Goal: Transaction & Acquisition: Purchase product/service

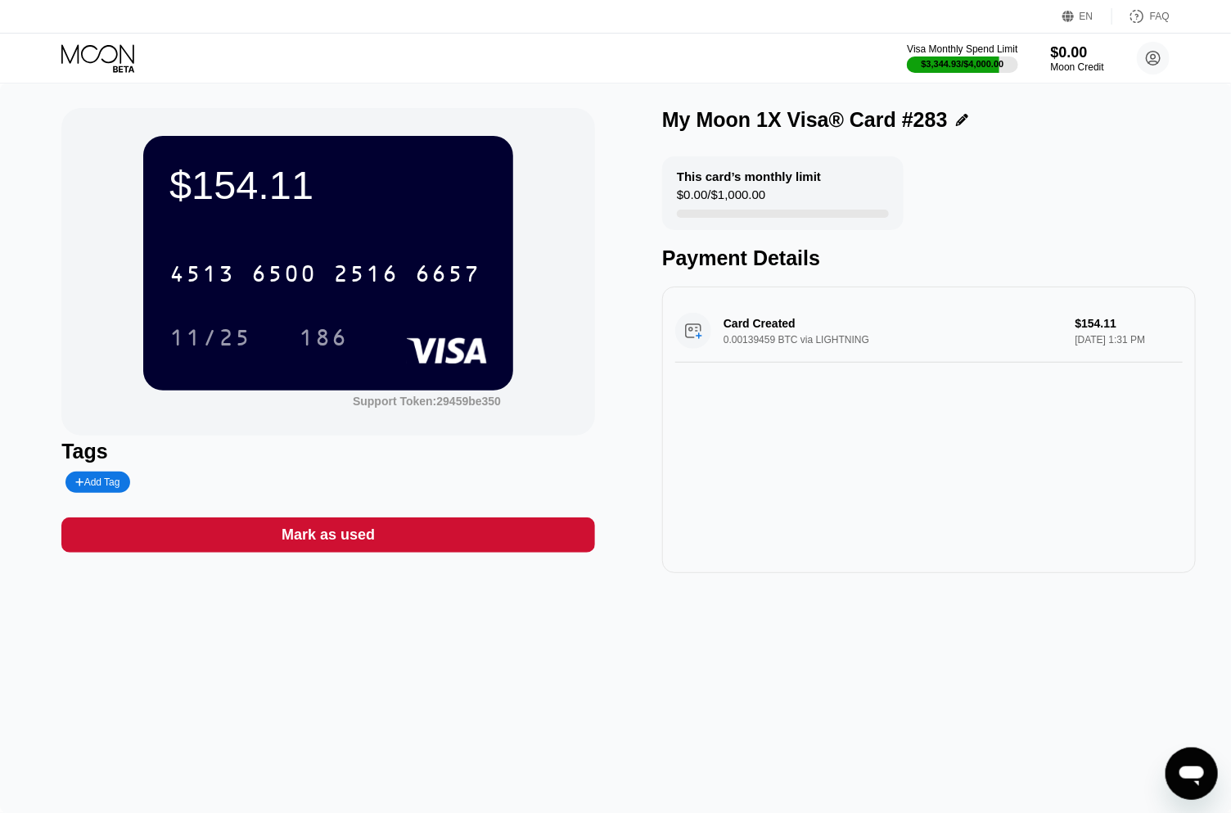
click at [98, 53] on icon at bounding box center [99, 58] width 76 height 29
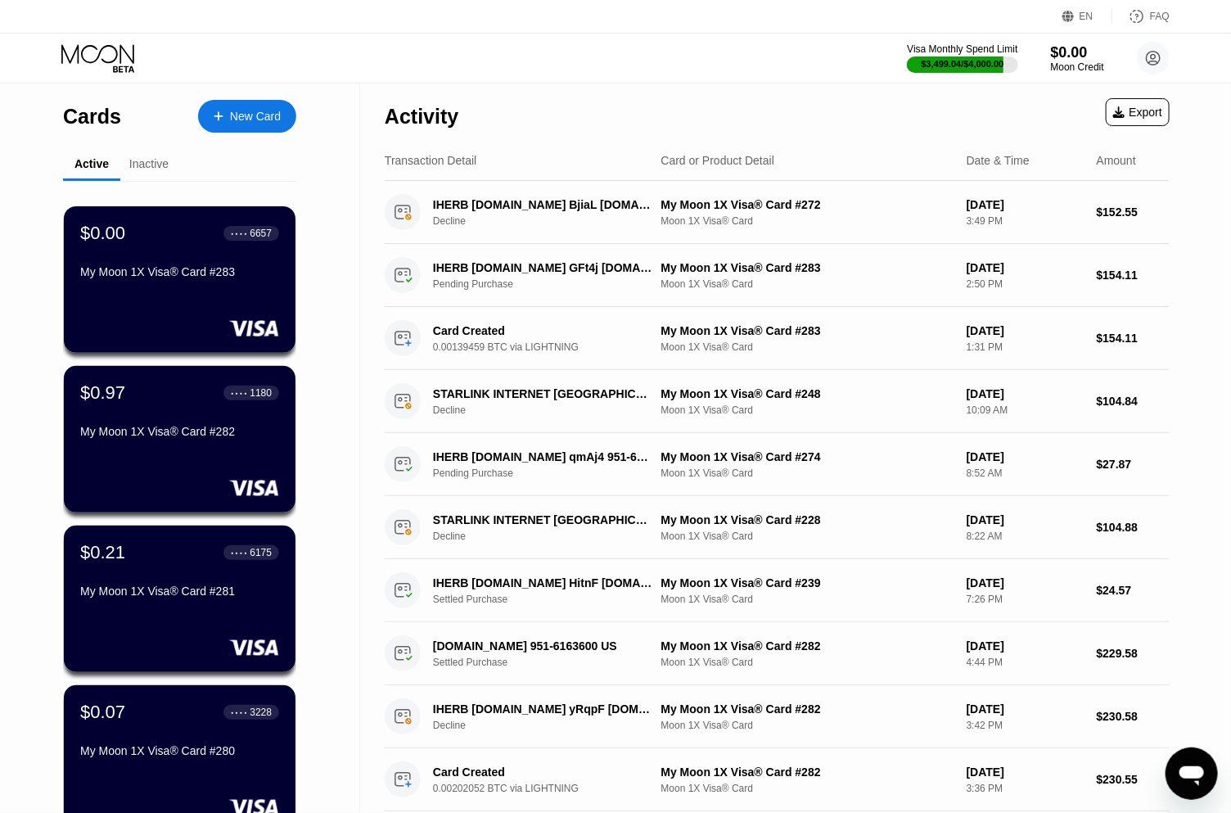
click at [259, 115] on div "New Card" at bounding box center [255, 117] width 51 height 14
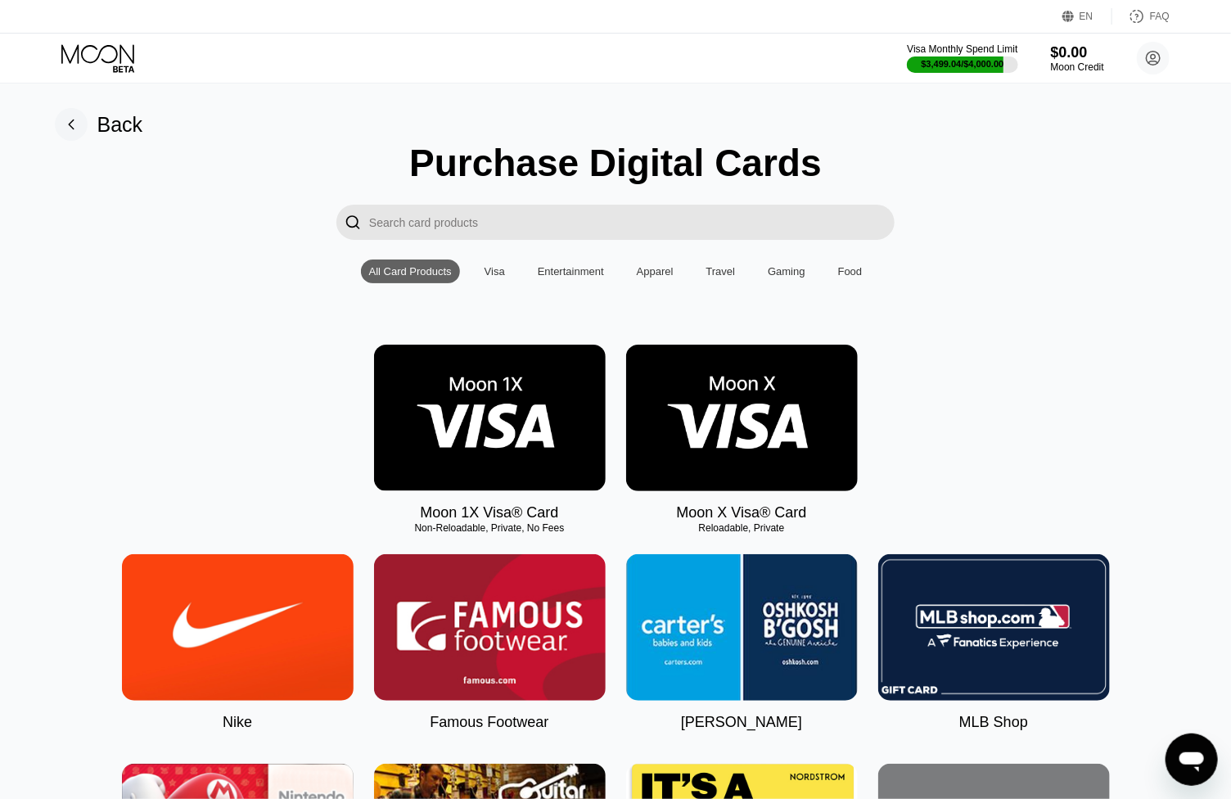
click at [462, 421] on img at bounding box center [490, 418] width 232 height 147
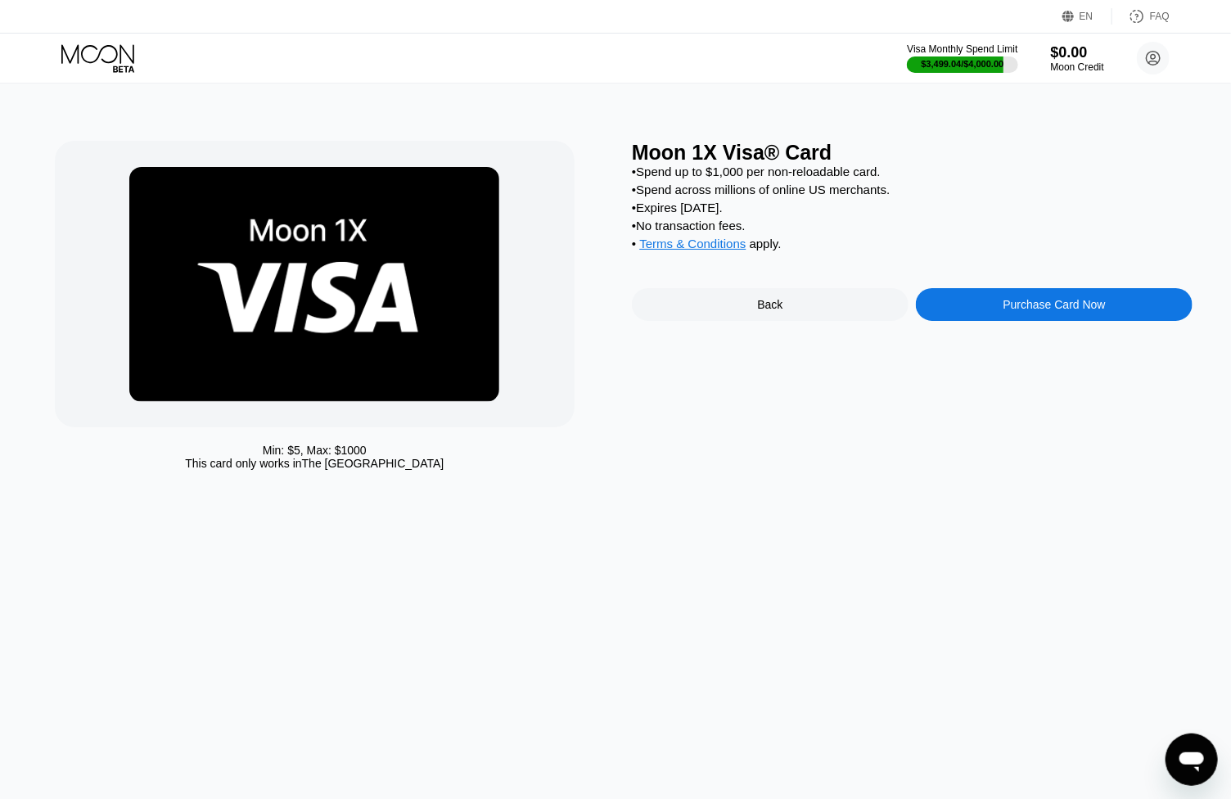
click at [1037, 311] on div "Purchase Card Now" at bounding box center [1055, 304] width 102 height 13
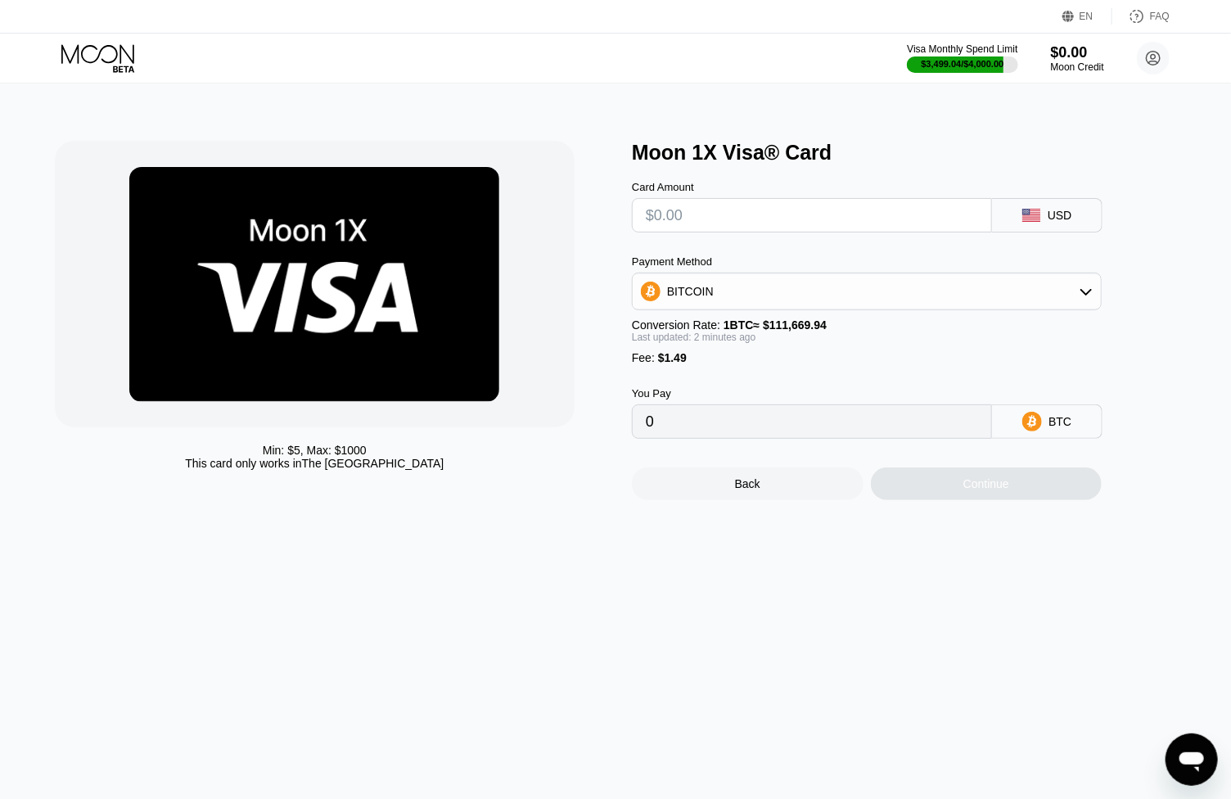
click at [757, 221] on input "text" at bounding box center [812, 215] width 332 height 33
type input "$1"
type input "0.00002230"
type input "$12"
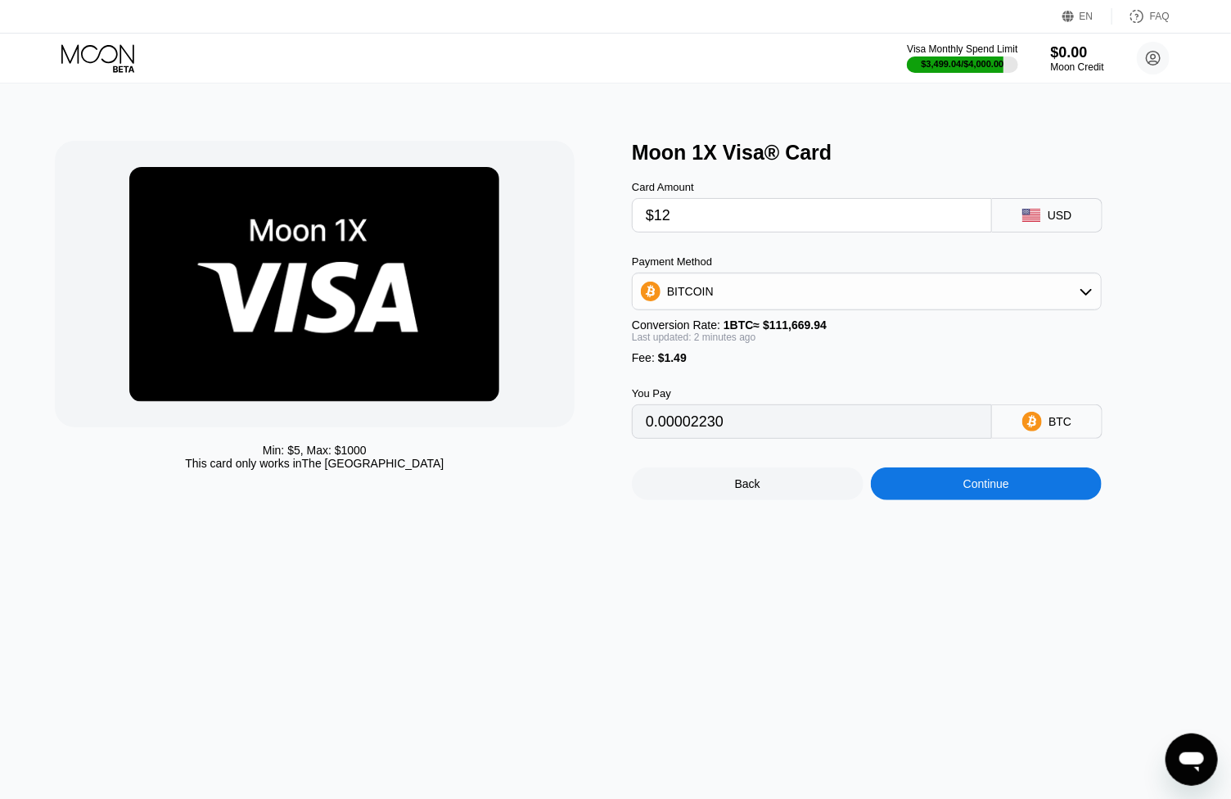
type input "0.00012081"
type input "$126"
type input "0.00114167"
type input "$1266"
type input "0.01135033"
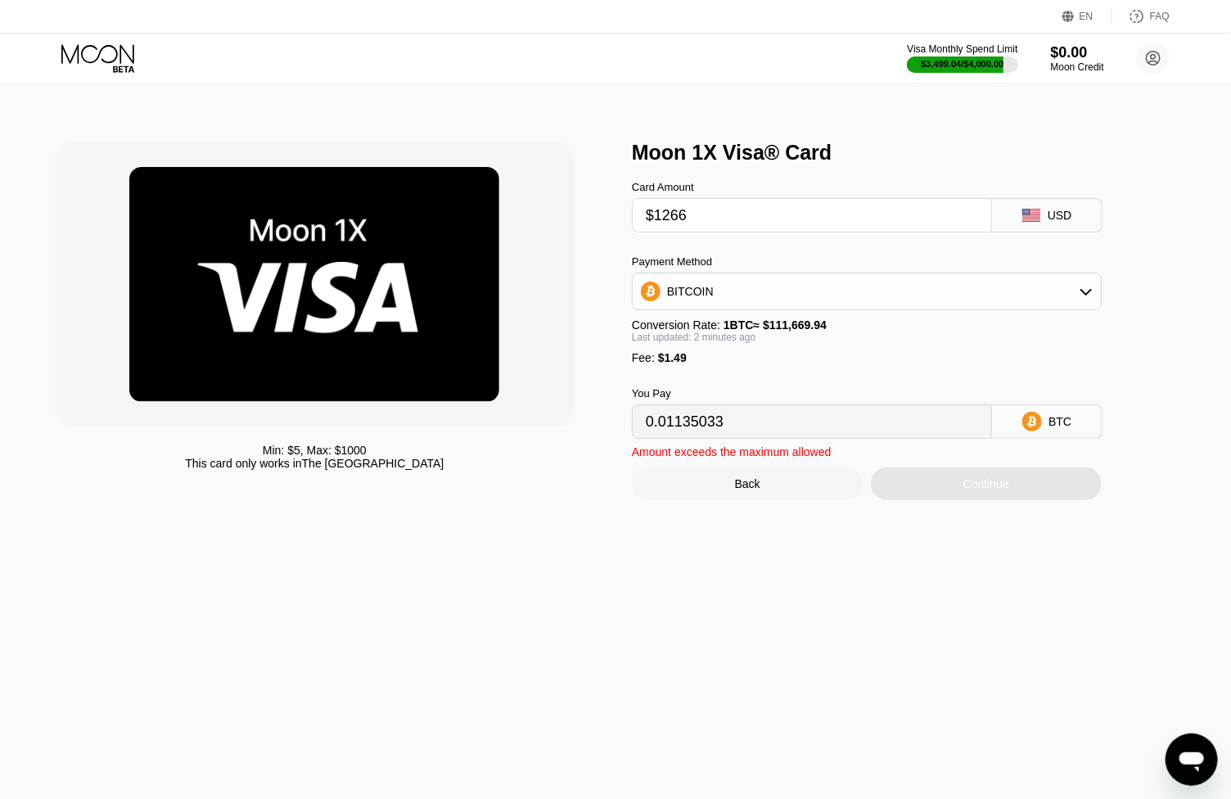
type input "$126"
type input "0.00114167"
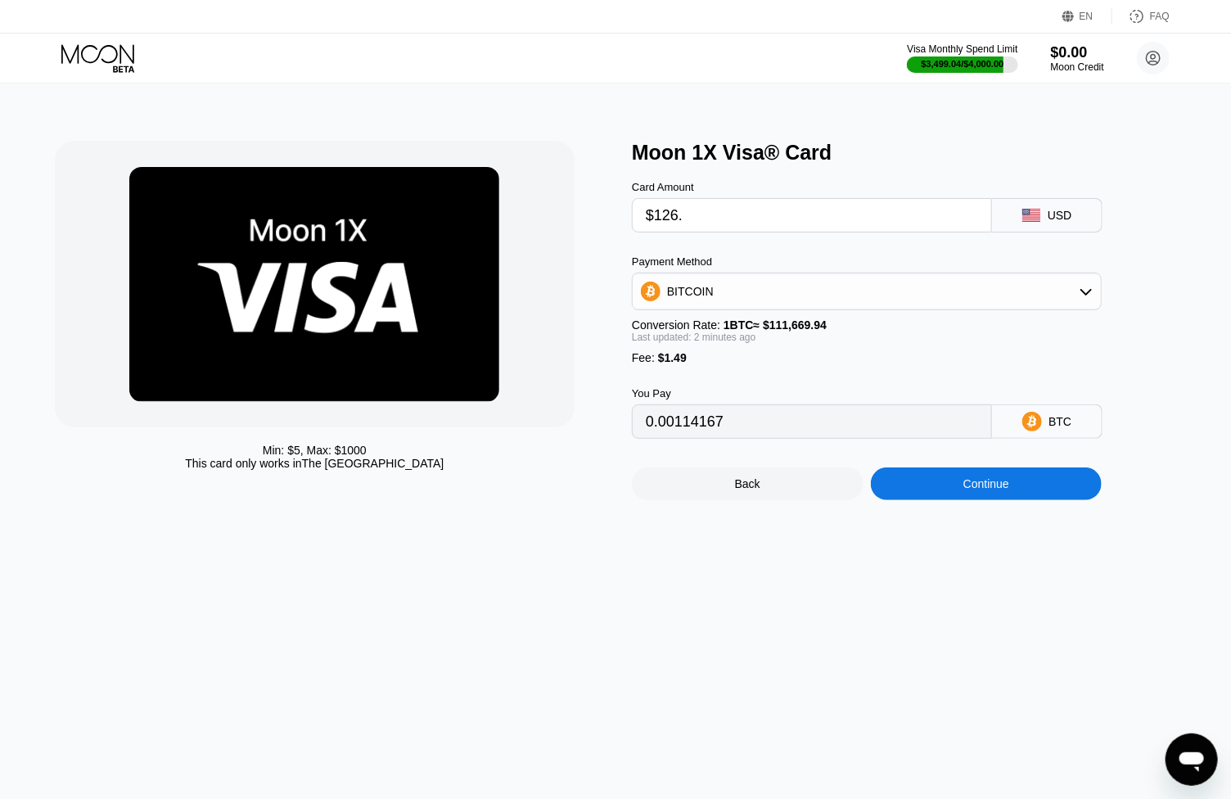
type input "$126.6"
type input "0.00114705"
type input "$126.68"
type input "0.00114776"
click at [1040, 489] on div "Continue" at bounding box center [987, 483] width 232 height 33
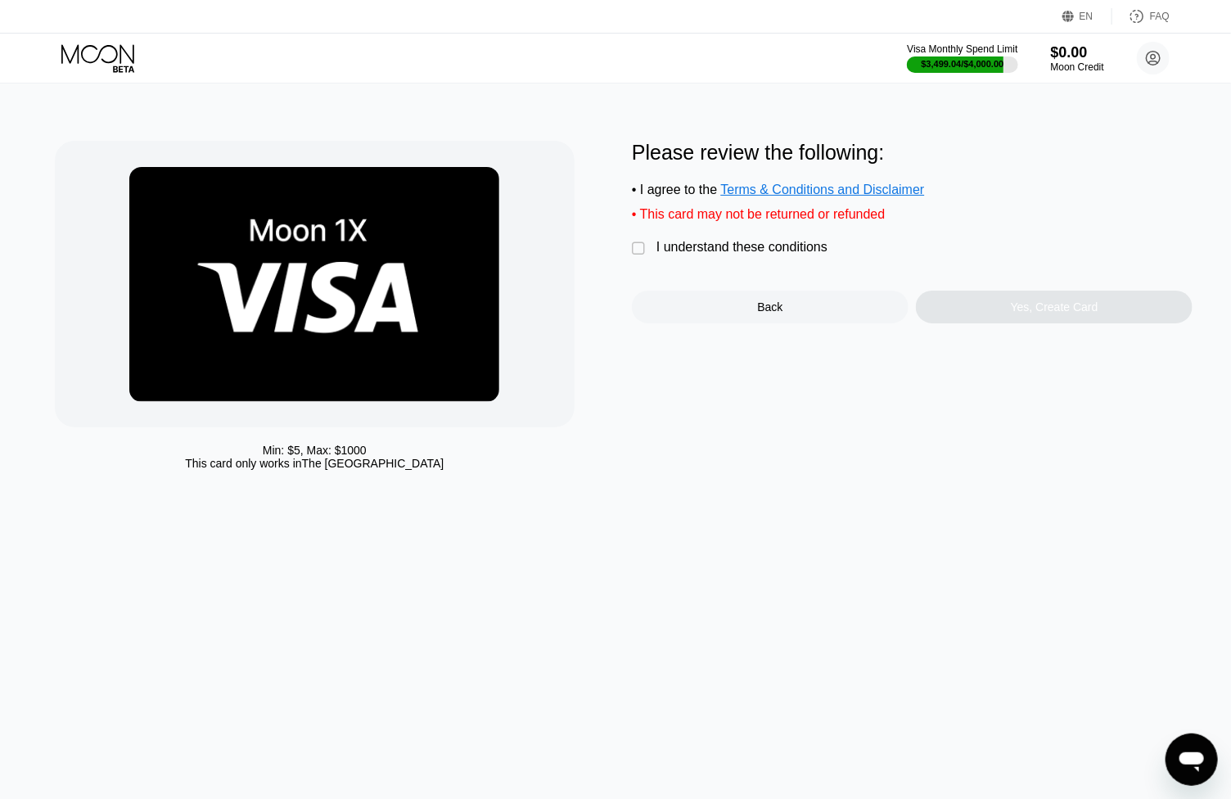
click at [737, 255] on div "I understand these conditions" at bounding box center [741, 247] width 171 height 15
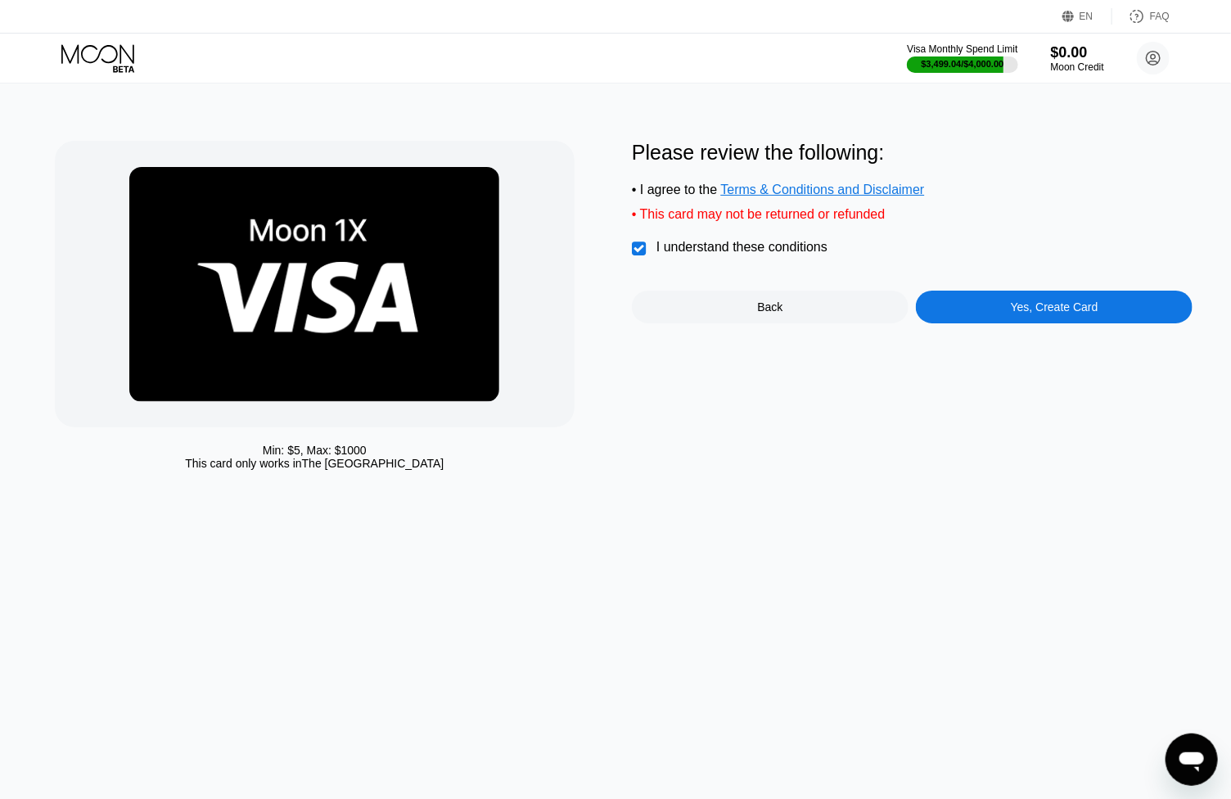
click at [999, 300] on div "Please review the following: • I agree to the Terms & Conditions and Disclaimer…" at bounding box center [912, 232] width 561 height 183
click at [1020, 323] on div "Yes, Create Card" at bounding box center [1054, 307] width 277 height 33
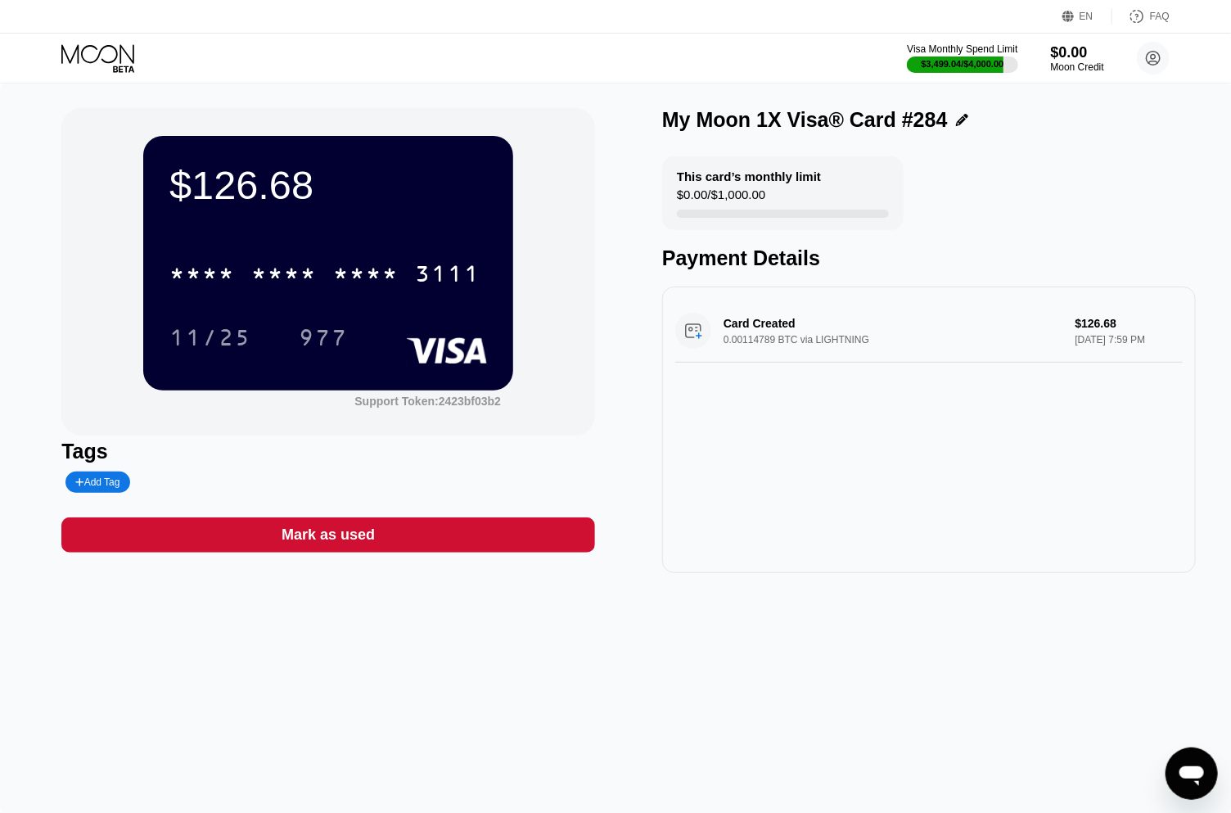
click at [252, 197] on div "$126.68" at bounding box center [328, 185] width 318 height 46
click at [252, 198] on div "$126.68" at bounding box center [328, 185] width 318 height 46
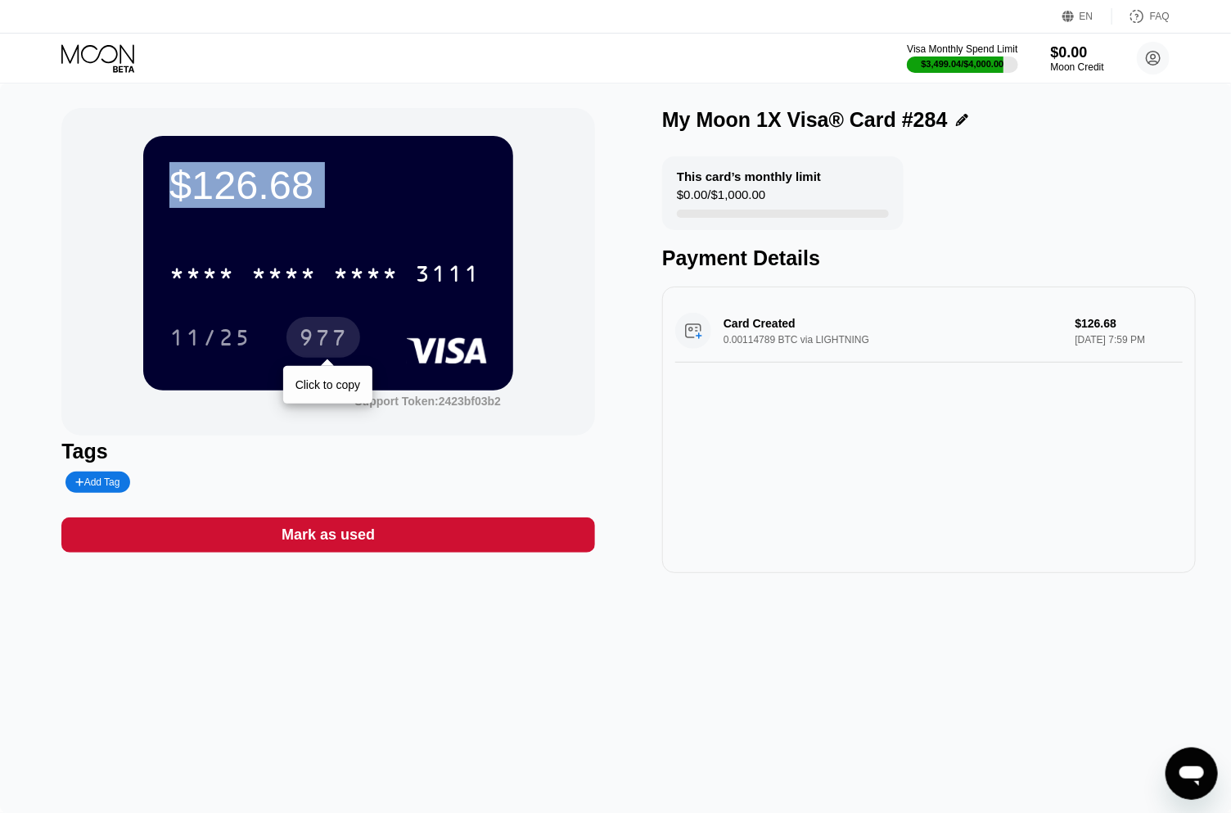
copy div "$126.68 * * * * * * * * * * * * 3111 11/25 977 Support Token: 2423bf03b2 Tags A…"
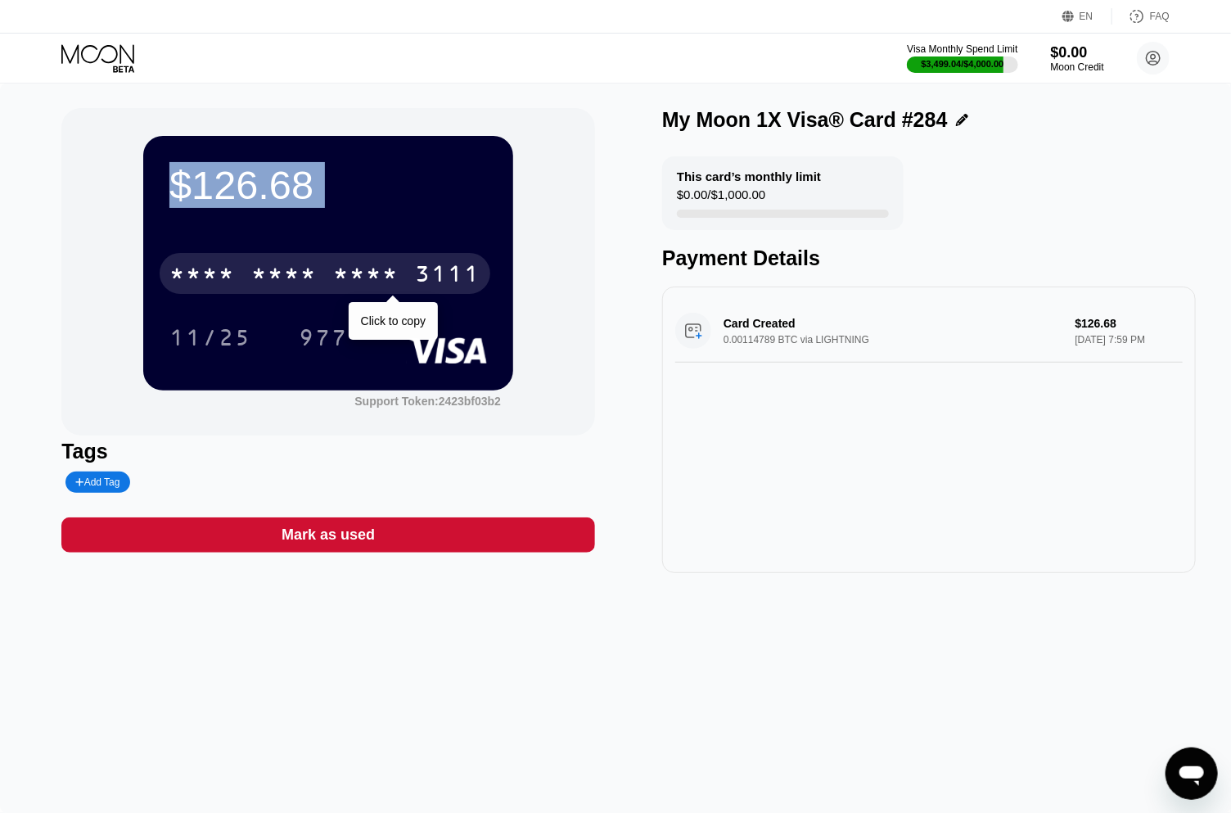
click at [303, 277] on div "* * * *" at bounding box center [283, 276] width 65 height 26
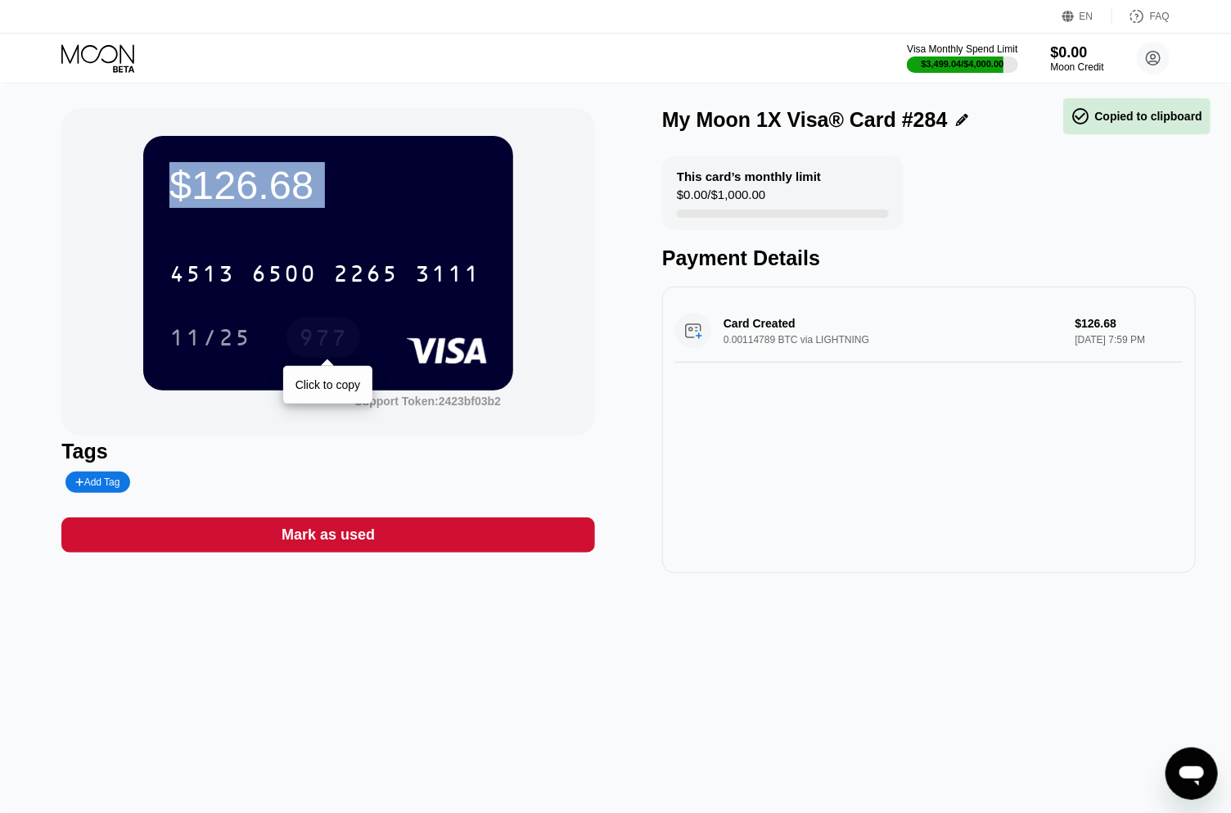
click at [319, 341] on div "977" at bounding box center [323, 340] width 49 height 26
